Goal: Find contact information: Find contact information

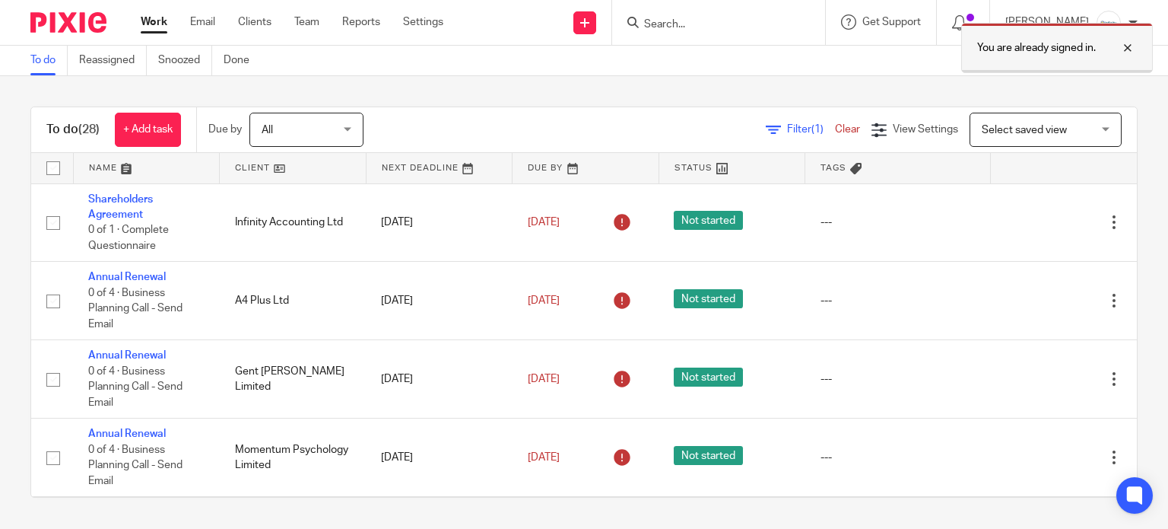
click at [1129, 50] on div at bounding box center [1116, 48] width 41 height 18
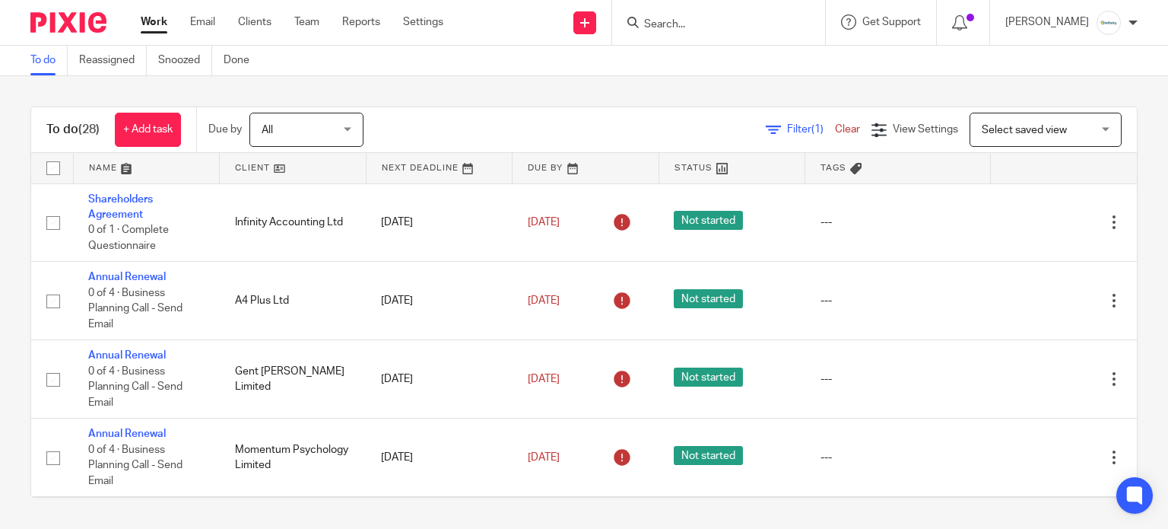
click at [734, 31] on form at bounding box center [724, 22] width 162 height 19
click at [736, 24] on input "Search" at bounding box center [711, 25] width 137 height 14
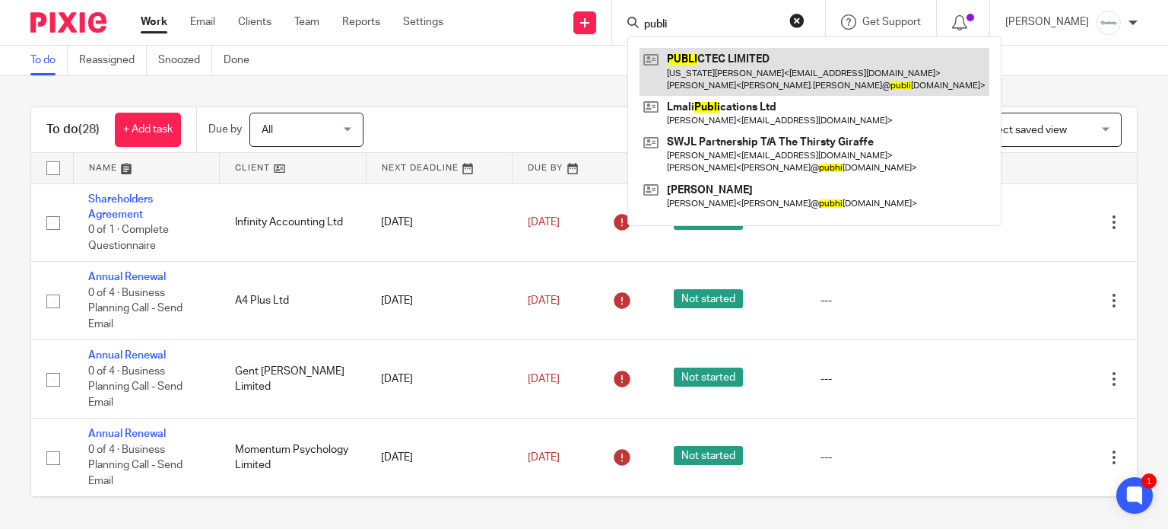
type input "publi"
click at [726, 60] on link at bounding box center [815, 71] width 350 height 47
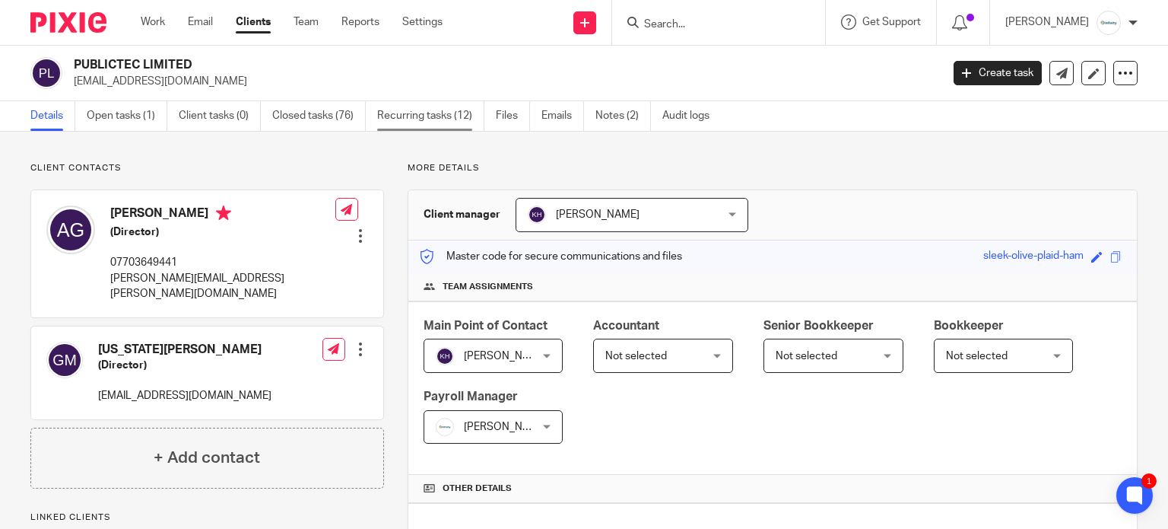
click at [430, 119] on link "Recurring tasks (12)" at bounding box center [430, 116] width 107 height 30
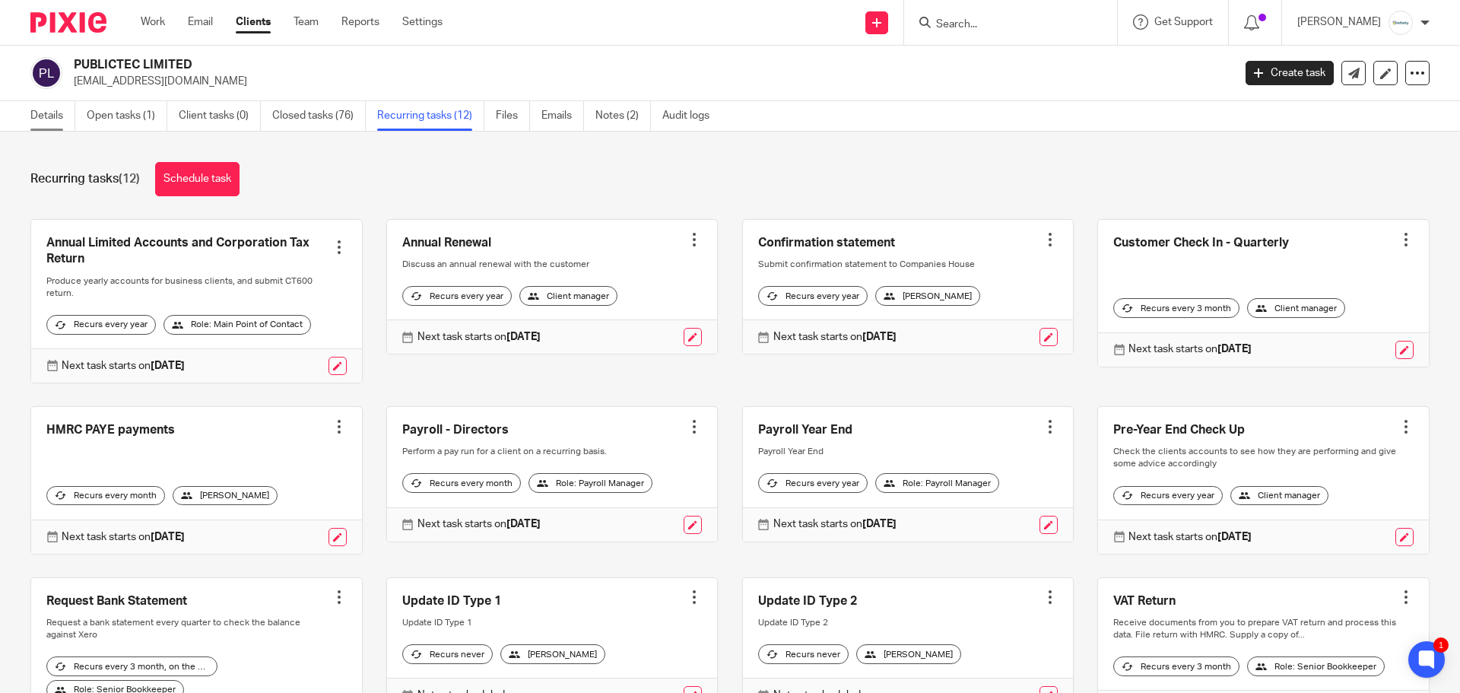
click at [55, 110] on link "Details" at bounding box center [52, 116] width 45 height 30
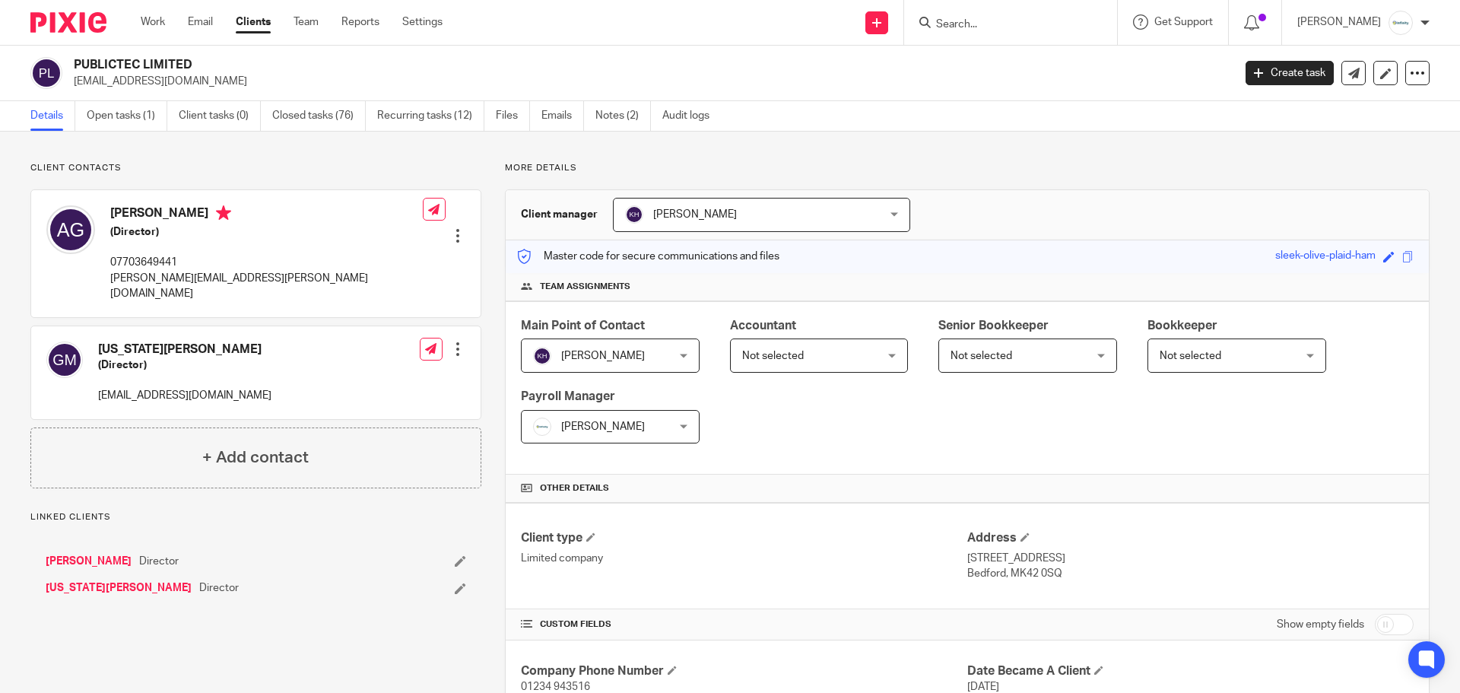
drag, startPoint x: 0, startPoint y: 0, endPoint x: 180, endPoint y: 82, distance: 198.1
click at [180, 82] on p "adamg@edu-tec.co.uk" at bounding box center [648, 81] width 1149 height 15
drag, startPoint x: 267, startPoint y: 280, endPoint x: 110, endPoint y: 281, distance: 156.7
click at [110, 281] on div "Adam Goldsmith (Director) 07703649441 adam.goldsmith@publictec.co.uk Edit conta…" at bounding box center [255, 253] width 449 height 126
copy p "[PERSON_NAME][EMAIL_ADDRESS][PERSON_NAME][DOMAIN_NAME]"
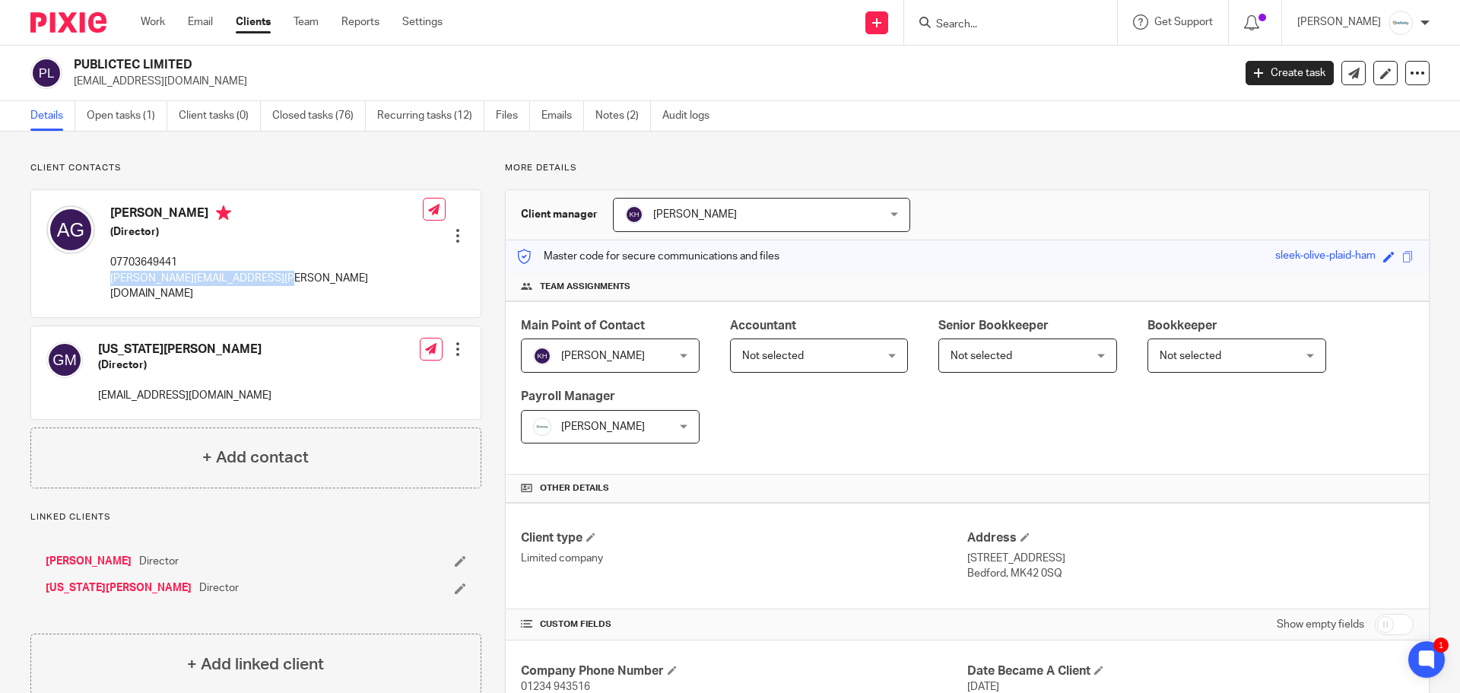
copy p "[PERSON_NAME][EMAIL_ADDRESS][PERSON_NAME][DOMAIN_NAME]"
click at [1033, 180] on div "More details Client manager Kerry Hall Kerry Hall Aimee Tamburrini Emma Coleman…" at bounding box center [955, 667] width 948 height 1011
click at [1034, 21] on input "Search" at bounding box center [1003, 25] width 137 height 14
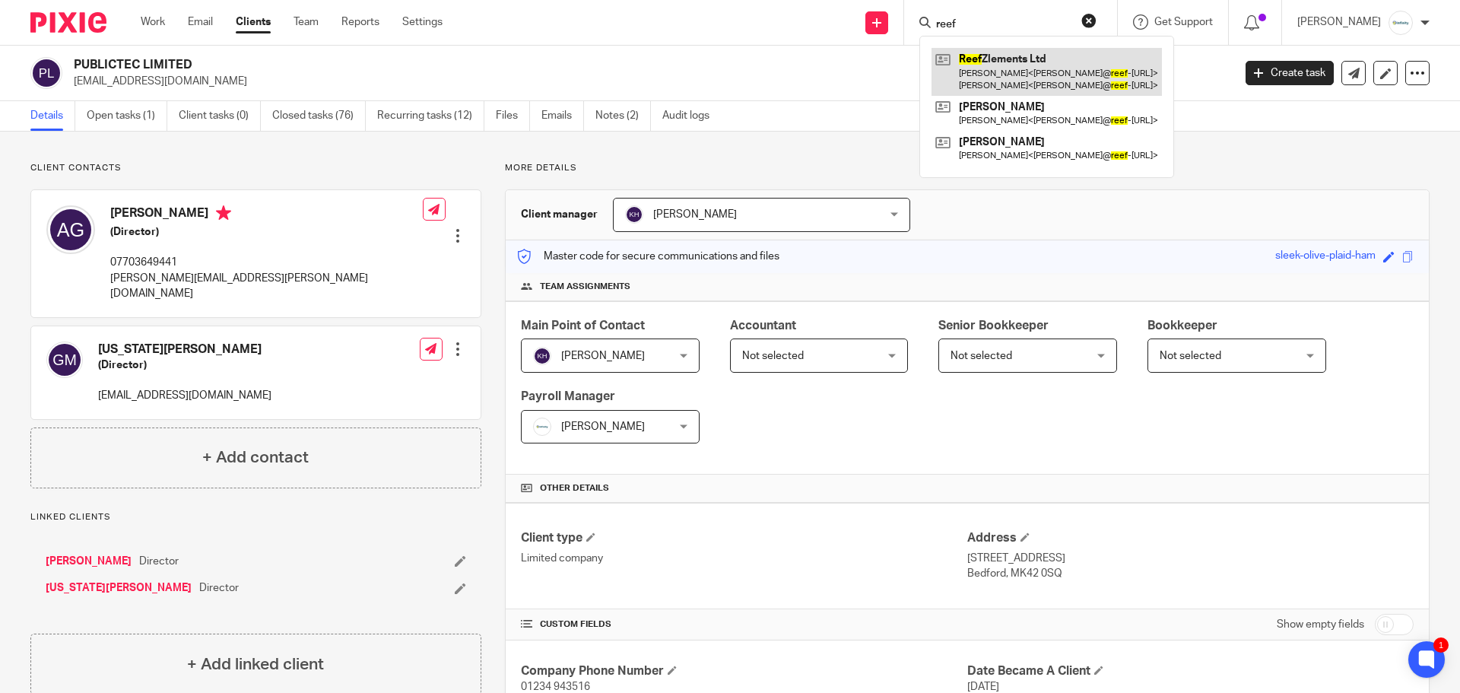
type input "reef"
click at [1061, 64] on link at bounding box center [1047, 71] width 230 height 47
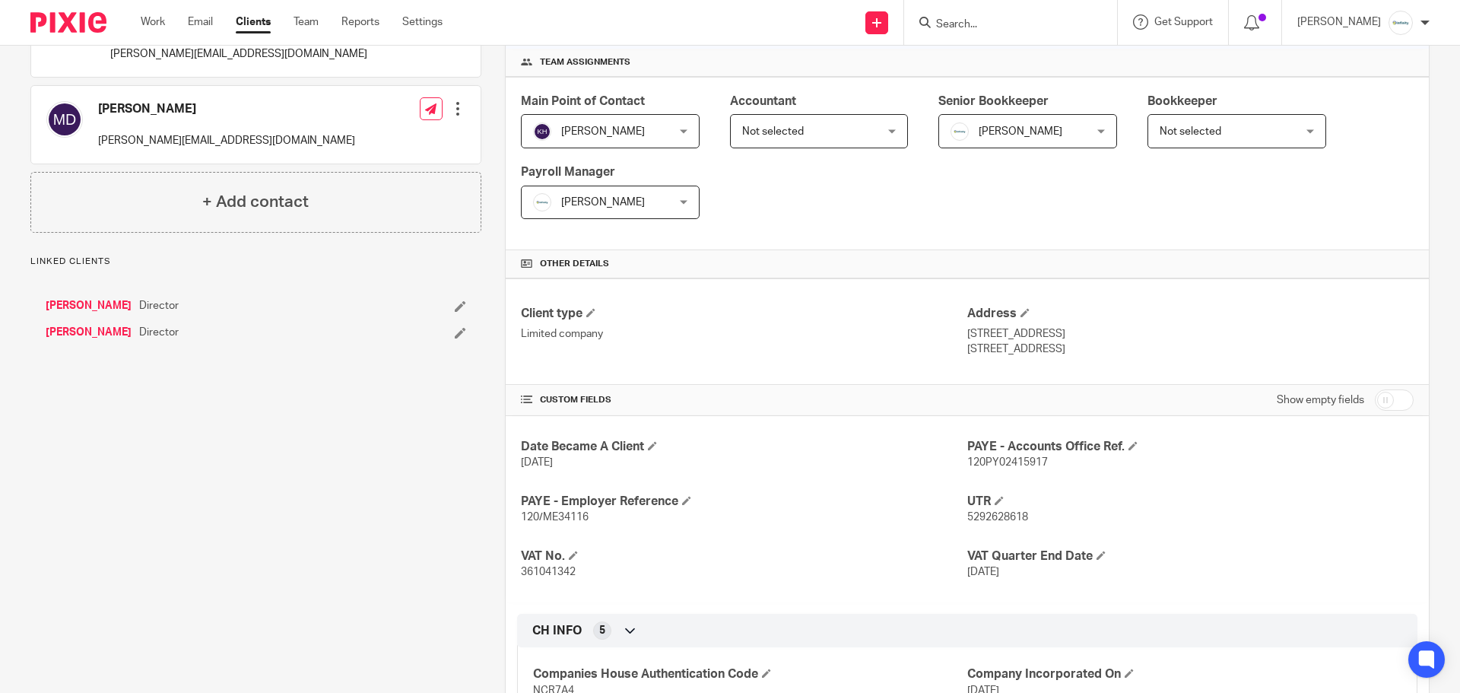
scroll to position [228, 0]
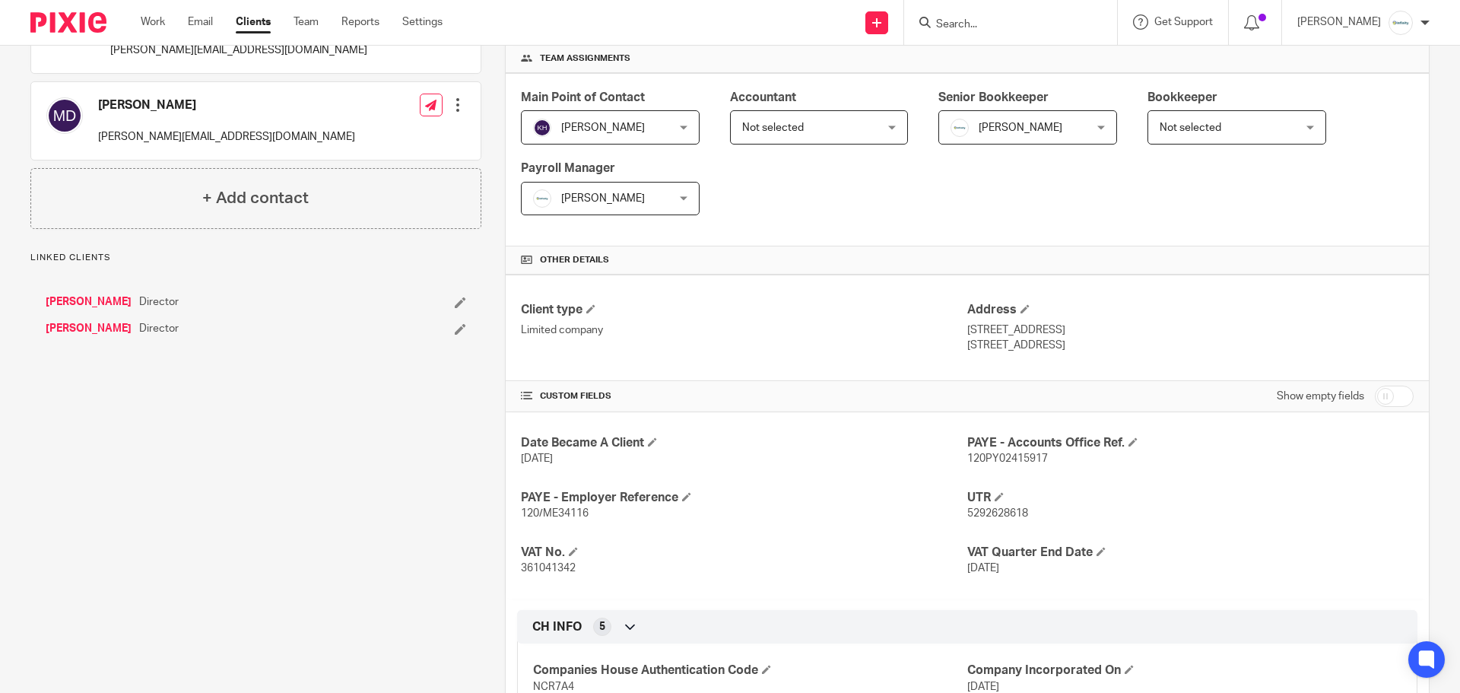
click at [549, 565] on span "361041342" at bounding box center [548, 568] width 55 height 11
copy span "361041342"
click at [548, 574] on p "361041342" at bounding box center [744, 567] width 446 height 15
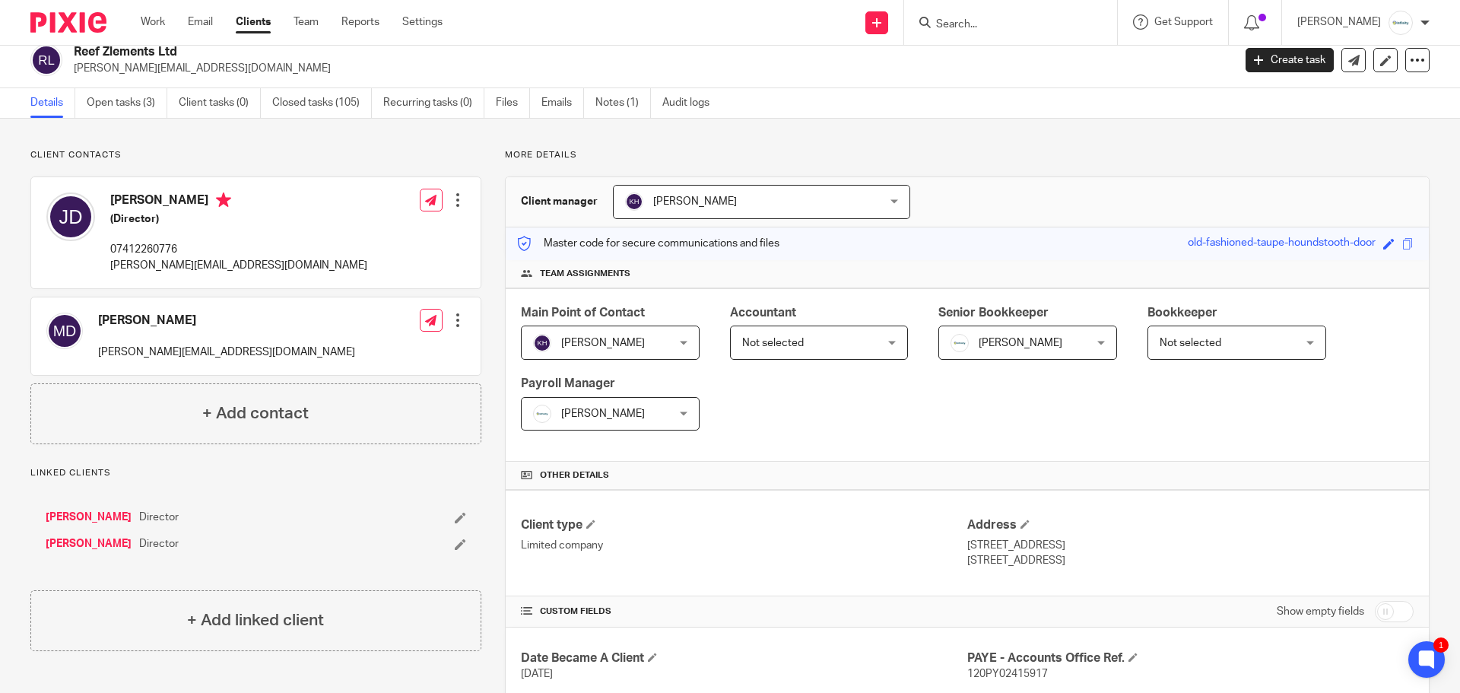
scroll to position [0, 0]
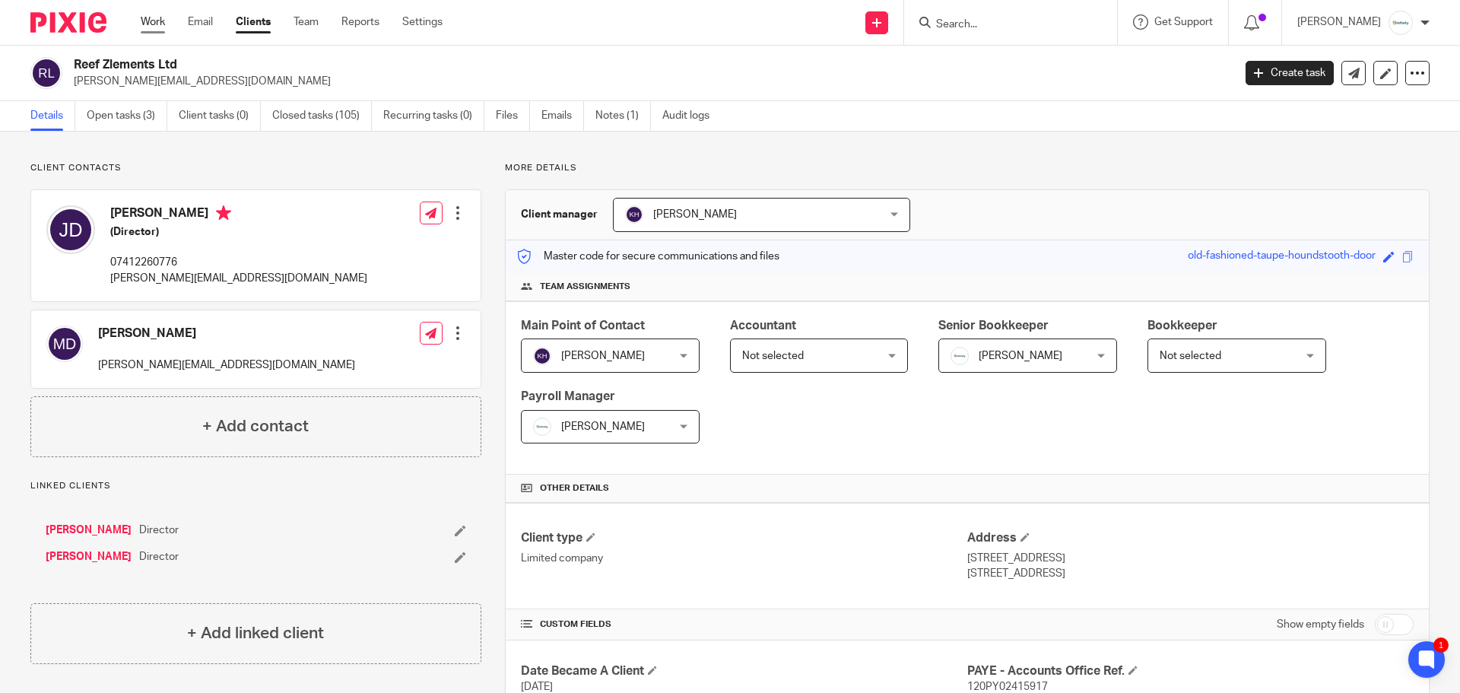
click at [147, 24] on link "Work" at bounding box center [153, 21] width 24 height 15
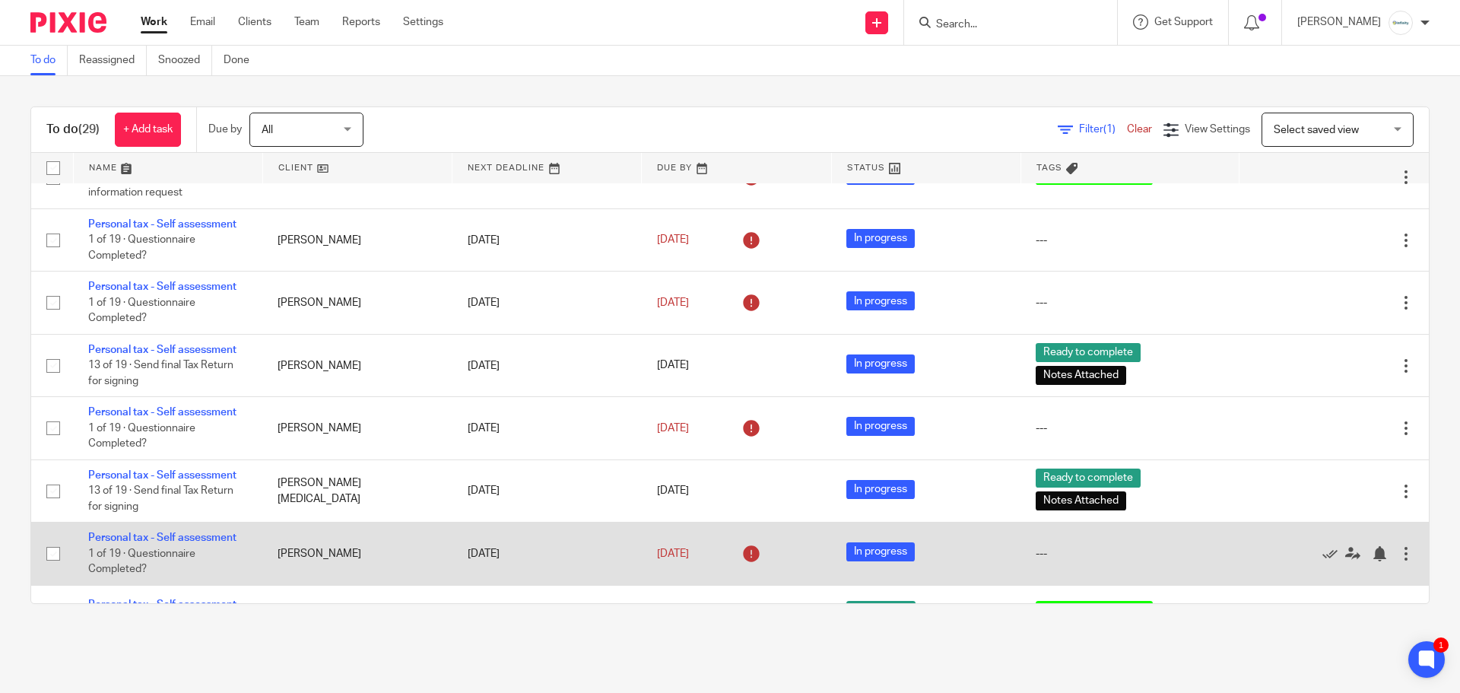
scroll to position [1427, 0]
